Goal: Information Seeking & Learning: Understand process/instructions

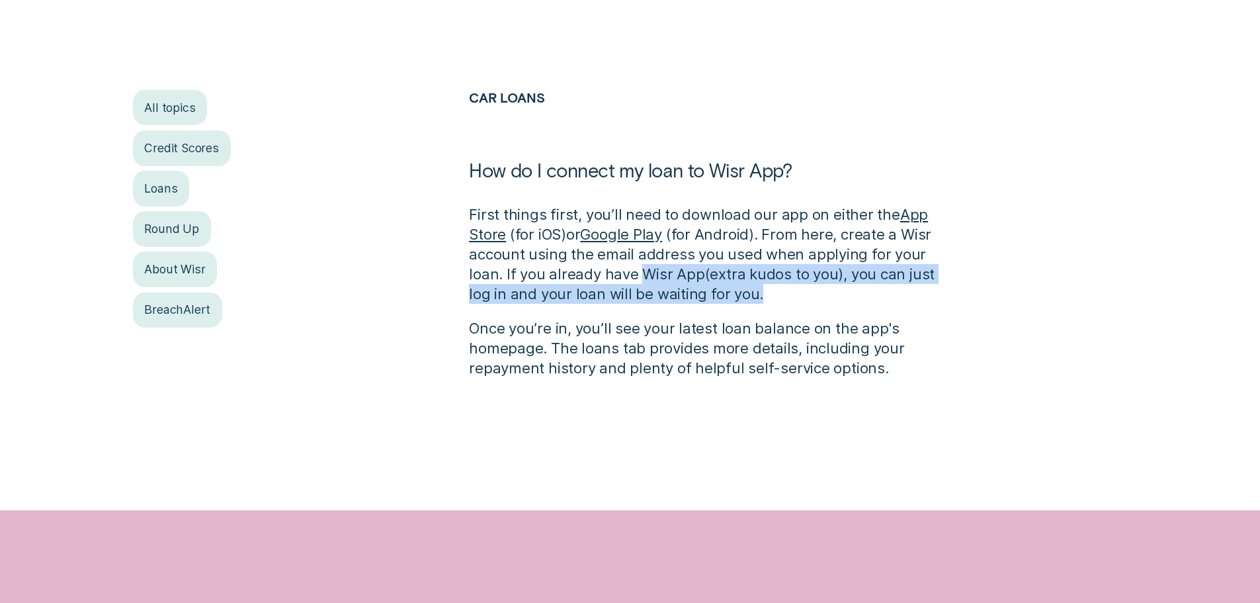
drag, startPoint x: 607, startPoint y: 280, endPoint x: 825, endPoint y: 289, distance: 218.5
click at [826, 289] on p "First things first, you’ll need to download our app on either the App Store ( f…" at bounding box center [714, 253] width 490 height 99
click at [825, 289] on p "First things first, you’ll need to download our app on either the App Store ( f…" at bounding box center [714, 253] width 490 height 99
drag, startPoint x: 511, startPoint y: 275, endPoint x: 748, endPoint y: 296, distance: 237.2
click at [748, 296] on p "First things first, you’ll need to download our app on either the App Store ( f…" at bounding box center [714, 253] width 490 height 99
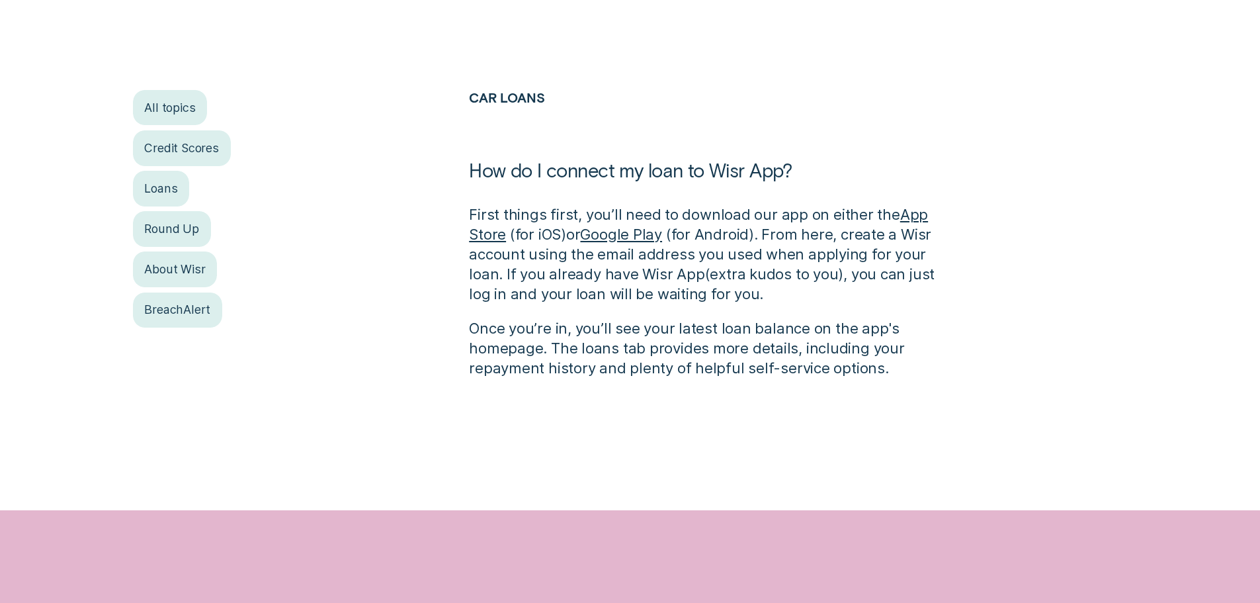
click at [556, 322] on p "Once you’re in, you’ll see your latest loan balance on the app's homepage. The …" at bounding box center [714, 348] width 490 height 60
drag, startPoint x: 475, startPoint y: 320, endPoint x: 696, endPoint y: 331, distance: 221.3
click at [684, 330] on p "Once you’re in, you’ll see your latest loan balance on the app's homepage. The …" at bounding box center [714, 348] width 490 height 60
click at [710, 331] on p "Once you’re in, you’ll see your latest loan balance on the app's homepage. The …" at bounding box center [714, 348] width 490 height 60
drag, startPoint x: 611, startPoint y: 252, endPoint x: 719, endPoint y: 259, distance: 108.0
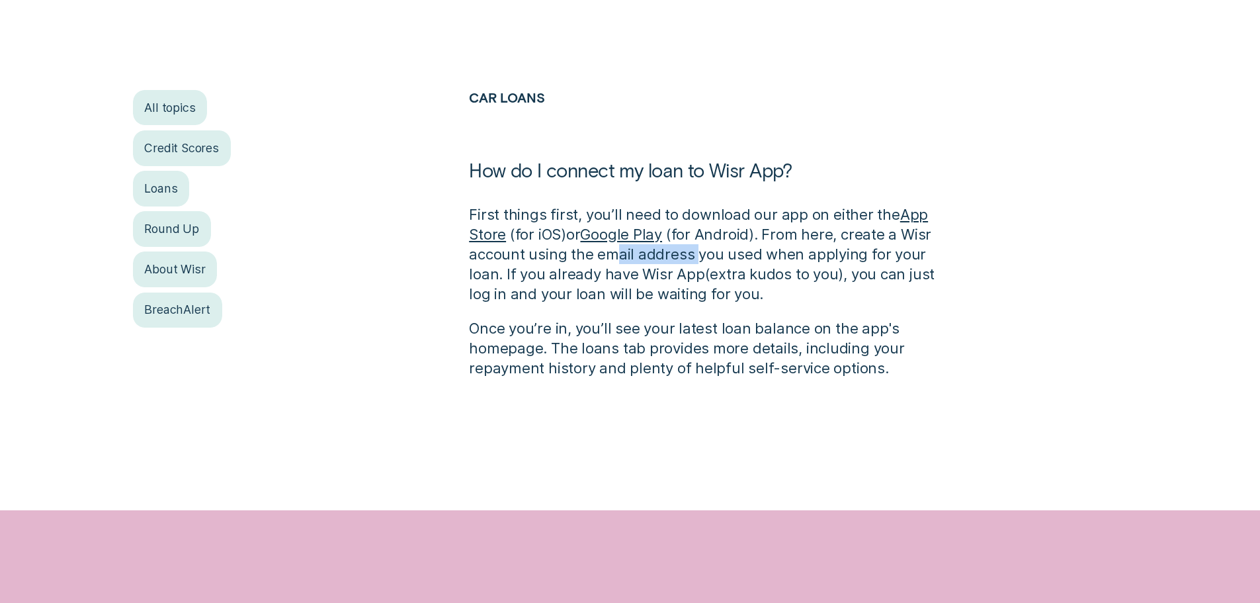
click at [709, 258] on p "First things first, you’ll need to download our app on either the App Store ( f…" at bounding box center [714, 253] width 490 height 99
drag, startPoint x: 737, startPoint y: 257, endPoint x: 763, endPoint y: 258, distance: 25.8
click at [746, 257] on p "First things first, you’ll need to download our app on either the App Store ( f…" at bounding box center [714, 253] width 490 height 99
click at [572, 283] on p "First things first, you’ll need to download our app on either the App Store ( f…" at bounding box center [714, 253] width 490 height 99
drag, startPoint x: 631, startPoint y: 283, endPoint x: 660, endPoint y: 279, distance: 30.0
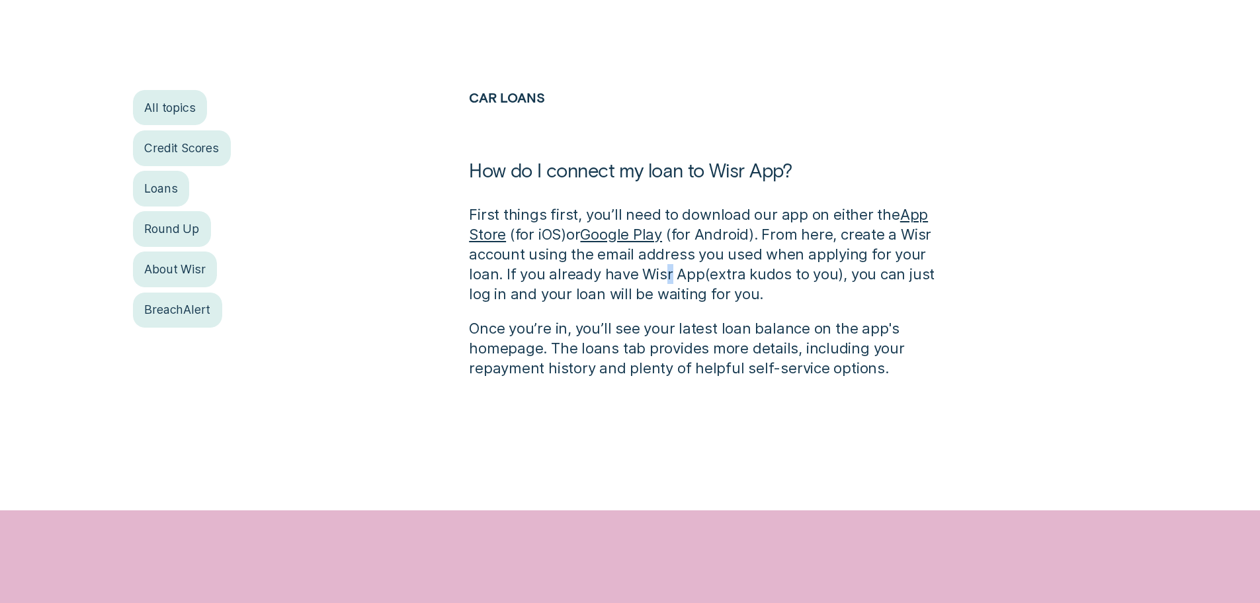
click at [639, 281] on p "First things first, you’ll need to download our app on either the App Store ( f…" at bounding box center [714, 253] width 490 height 99
drag, startPoint x: 663, startPoint y: 279, endPoint x: 704, endPoint y: 280, distance: 41.0
click at [687, 279] on p "First things first, you’ll need to download our app on either the App Store ( f…" at bounding box center [714, 253] width 490 height 99
drag, startPoint x: 719, startPoint y: 279, endPoint x: 732, endPoint y: 279, distance: 13.2
click at [723, 279] on p "First things first, you’ll need to download our app on either the App Store ( f…" at bounding box center [714, 253] width 490 height 99
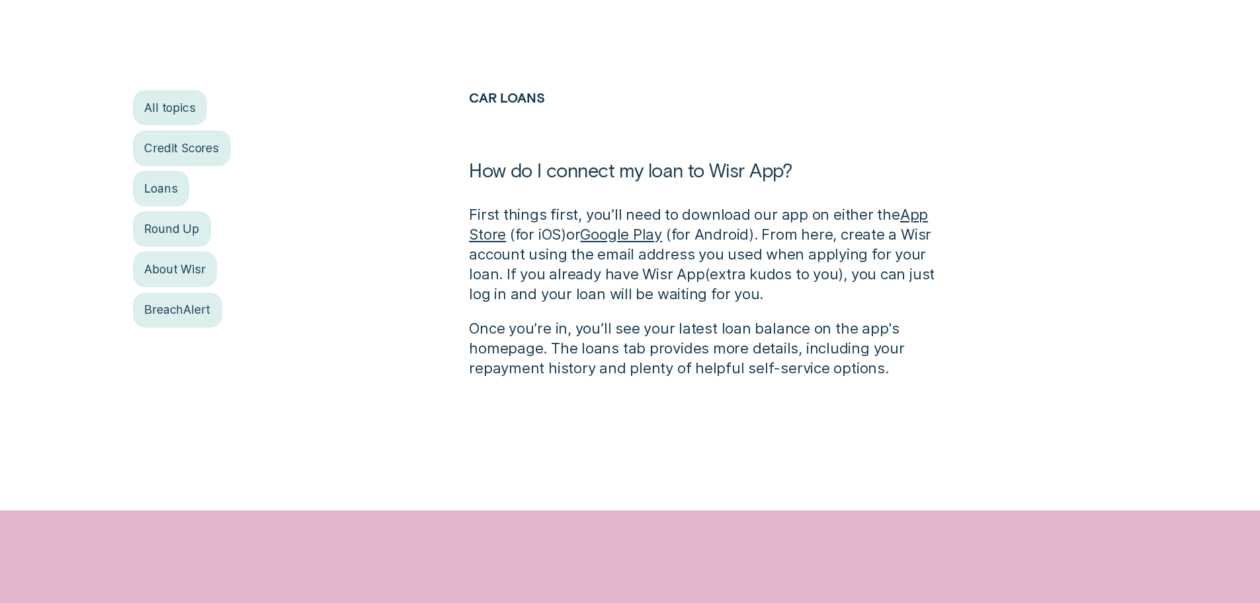
click at [762, 280] on p "First things first, you’ll need to download our app on either the App Store ( f…" at bounding box center [714, 253] width 490 height 99
drag, startPoint x: 780, startPoint y: 280, endPoint x: 814, endPoint y: 279, distance: 33.8
click at [808, 279] on p "First things first, you’ll need to download our app on either the App Store ( f…" at bounding box center [714, 253] width 490 height 99
click at [838, 277] on p "First things first, you’ll need to download our app on either the App Store ( f…" at bounding box center [714, 253] width 490 height 99
click at [879, 273] on p "First things first, you’ll need to download our app on either the App Store ( f…" at bounding box center [714, 253] width 490 height 99
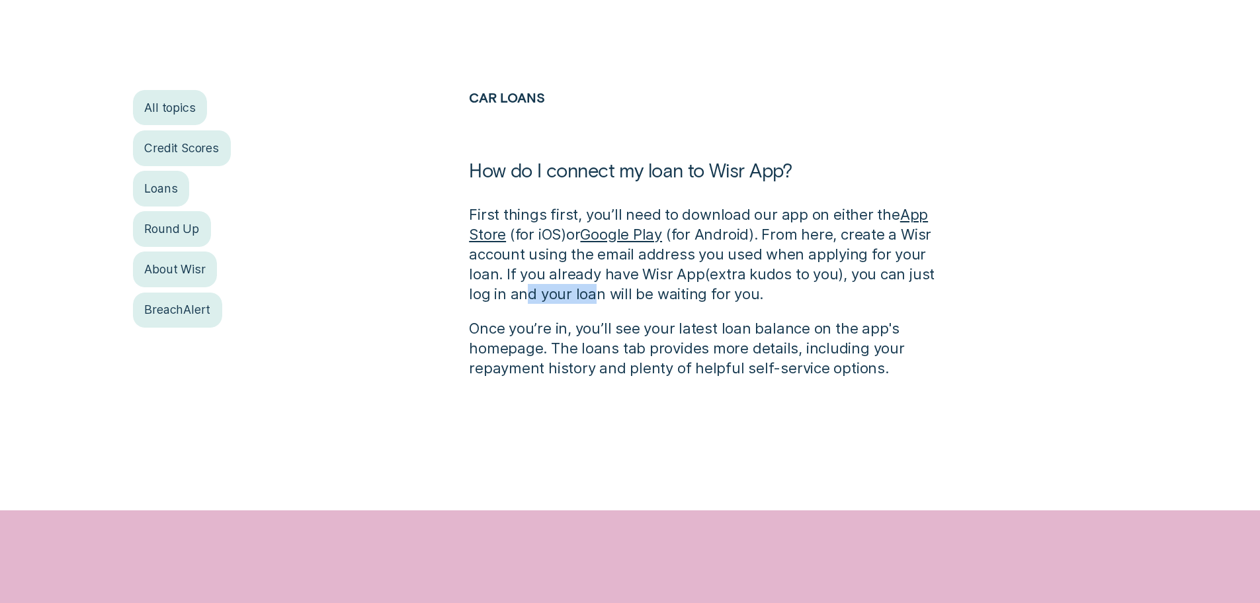
drag, startPoint x: 489, startPoint y: 293, endPoint x: 608, endPoint y: 302, distance: 119.4
click at [571, 298] on p "First things first, you’ll need to download our app on either the App Store ( f…" at bounding box center [714, 253] width 490 height 99
drag, startPoint x: 622, startPoint y: 303, endPoint x: 657, endPoint y: 298, distance: 35.5
click at [632, 300] on div "First things first, you’ll need to download our app on either the App Store ( f…" at bounding box center [714, 290] width 490 height 173
click at [689, 297] on p "First things first, you’ll need to download our app on either the App Store ( f…" at bounding box center [714, 253] width 490 height 99
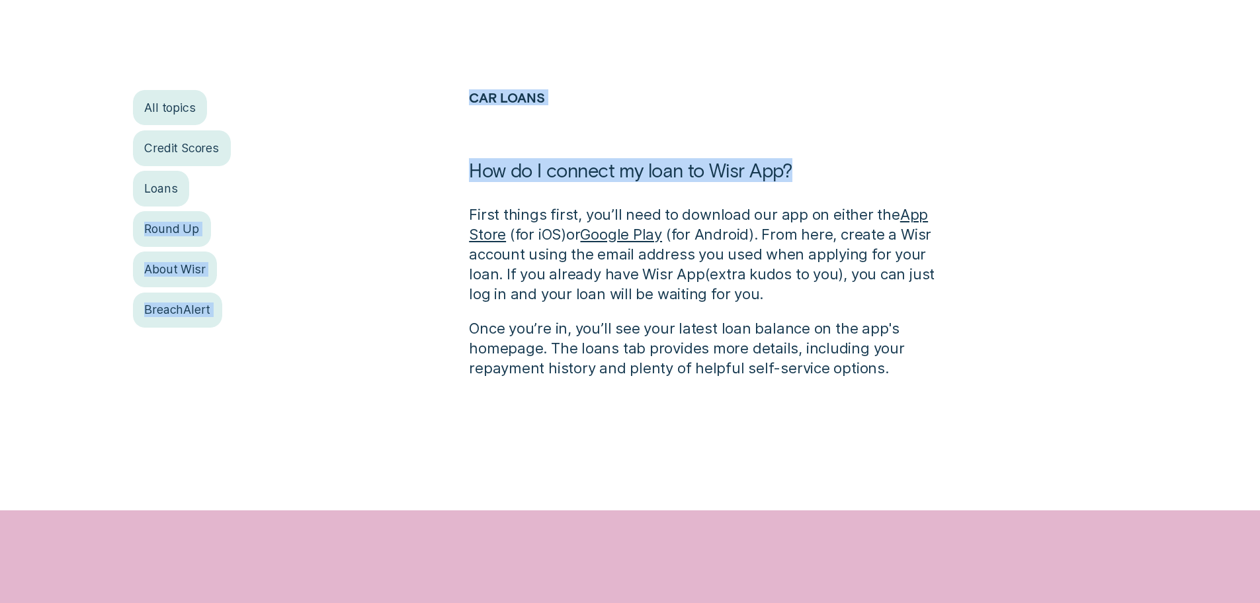
drag, startPoint x: 535, startPoint y: 171, endPoint x: 807, endPoint y: 163, distance: 272.7
click at [807, 163] on div "All topics Credit Scores Loans Round Up About Wisr BreachAlert Car Loans How do…" at bounding box center [630, 234] width 1178 height 288
click at [806, 166] on h1 "How do I connect my loan to Wisr App?" at bounding box center [714, 181] width 490 height 46
drag, startPoint x: 803, startPoint y: 168, endPoint x: 490, endPoint y: 173, distance: 312.3
click at [490, 173] on h1 "How do I connect my loan to Wisr App?" at bounding box center [714, 181] width 490 height 46
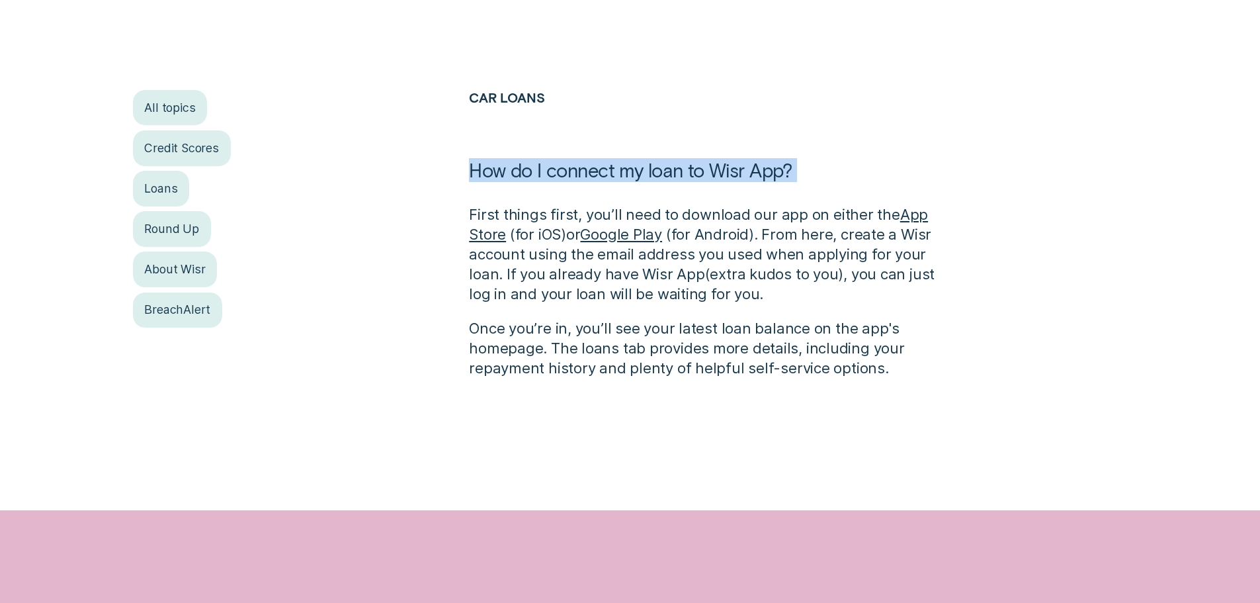
click at [490, 172] on h1 "How do I connect my loan to Wisr App?" at bounding box center [714, 181] width 490 height 46
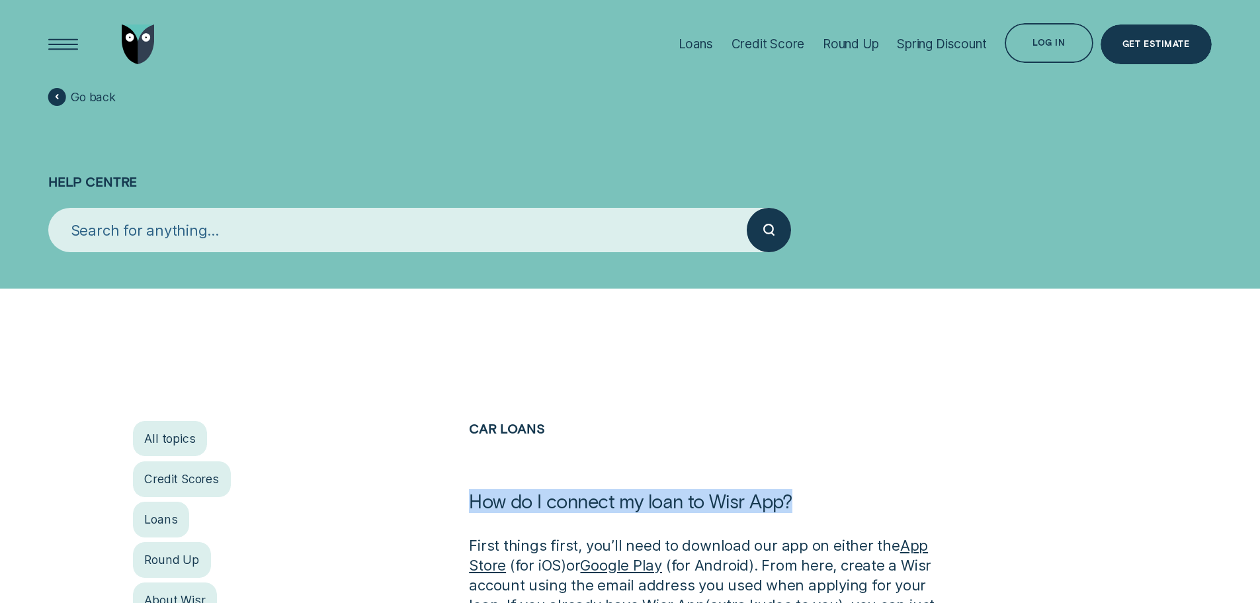
drag, startPoint x: 475, startPoint y: 501, endPoint x: 869, endPoint y: 502, distance: 393.7
click at [869, 501] on h1 "How do I connect my loan to Wisr App?" at bounding box center [714, 512] width 490 height 46
click at [750, 513] on h1 "How do I connect my loan to Wisr App?" at bounding box center [714, 512] width 490 height 46
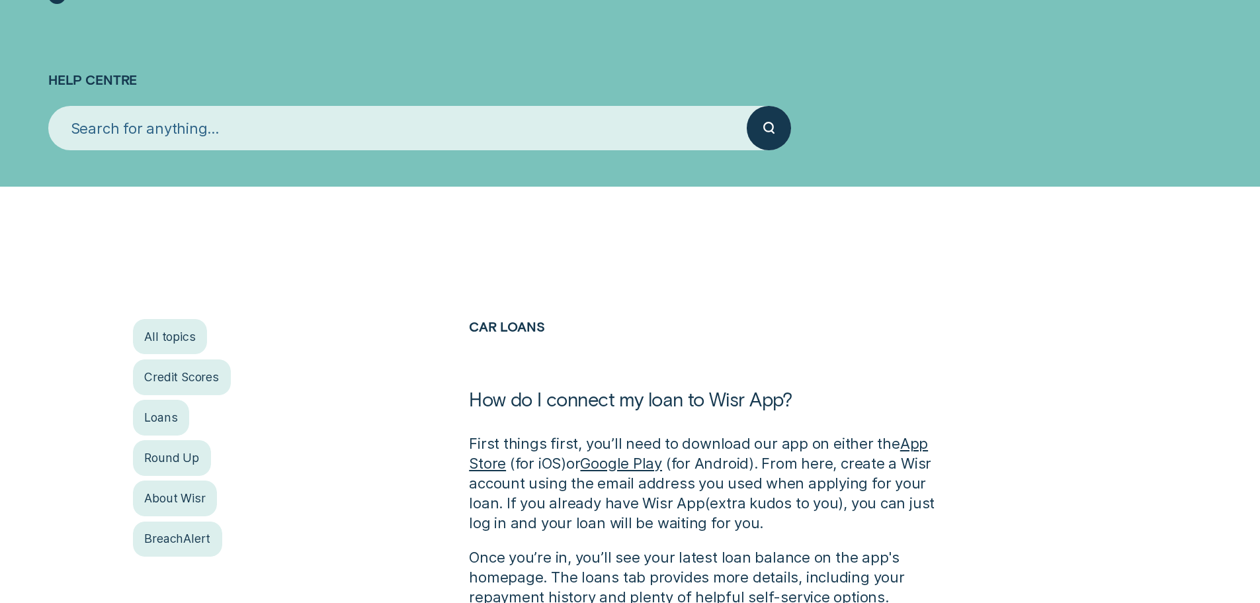
scroll to position [265, 0]
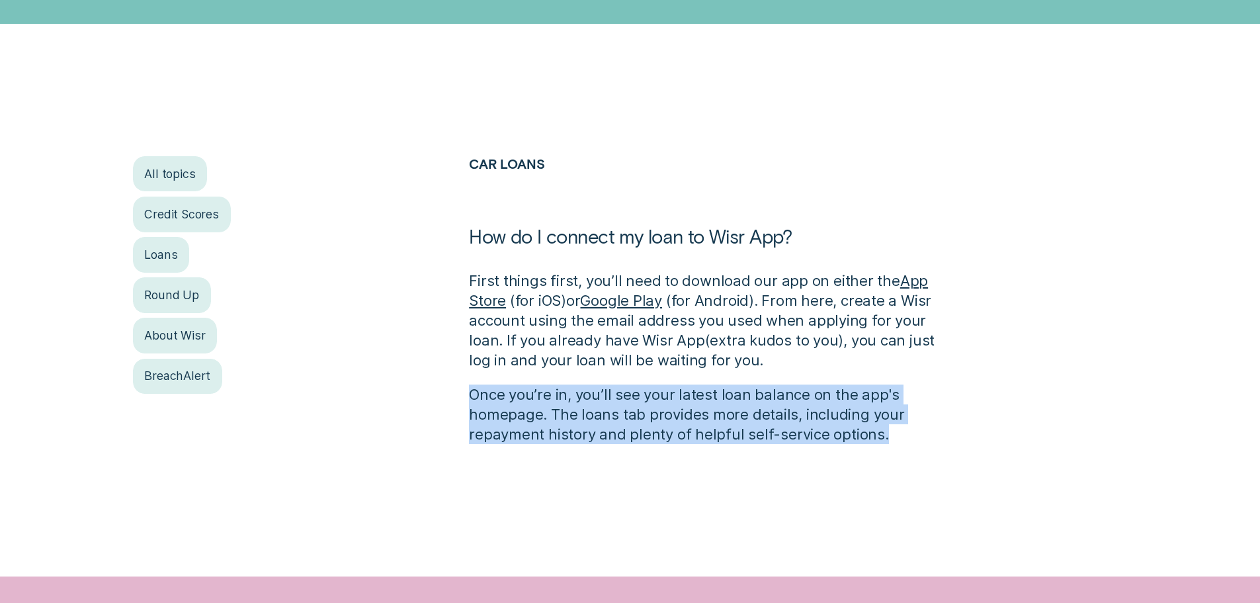
drag, startPoint x: 470, startPoint y: 384, endPoint x: 898, endPoint y: 435, distance: 430.5
click at [898, 435] on div "First things first, you’ll need to download our app on either the App Store ( f…" at bounding box center [714, 357] width 490 height 173
drag, startPoint x: 893, startPoint y: 436, endPoint x: 894, endPoint y: 446, distance: 10.0
click at [892, 437] on p "Once you’re in, you’ll see your latest loan balance on the app's homepage. The …" at bounding box center [714, 414] width 490 height 60
click at [893, 437] on p "Once you’re in, you’ll see your latest loan balance on the app's homepage. The …" at bounding box center [714, 414] width 490 height 60
